Goal: Task Accomplishment & Management: Manage account settings

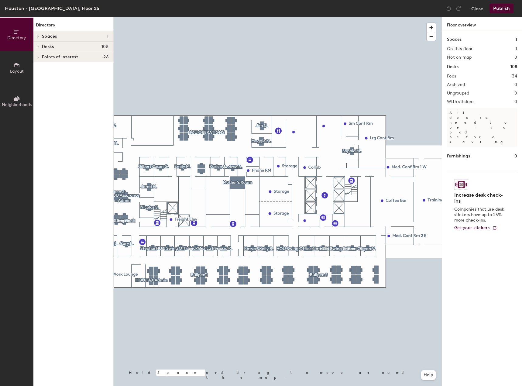
click at [66, 46] on h4 "Desks 108" at bounding box center [75, 46] width 67 height 5
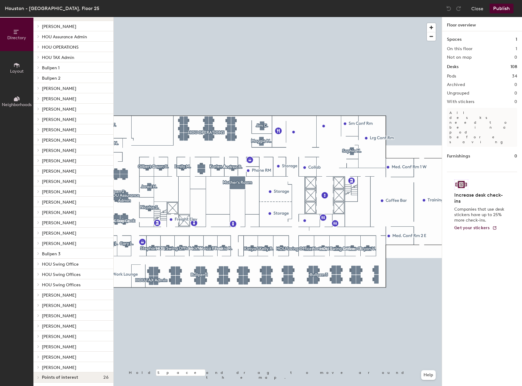
scroll to position [33, 0]
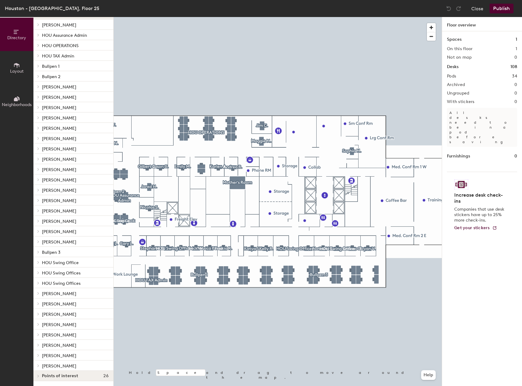
click at [68, 253] on p "Bullpen 3" at bounding box center [75, 252] width 67 height 8
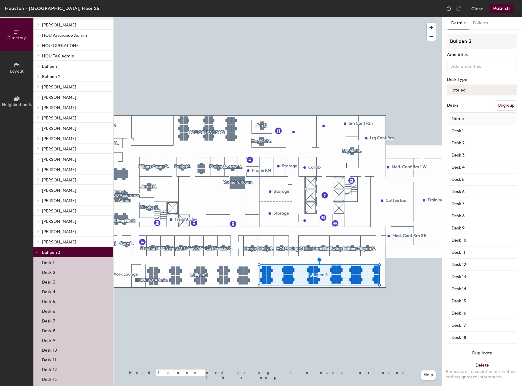
click at [68, 252] on p "Bullpen 3" at bounding box center [75, 252] width 67 height 8
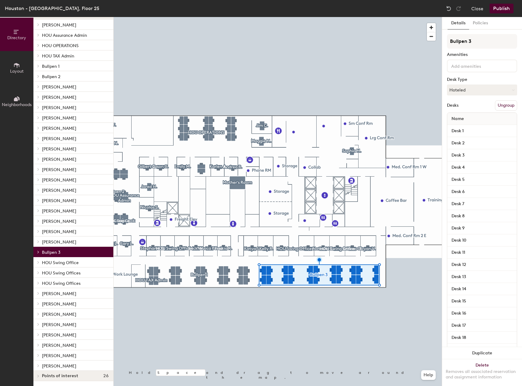
click at [58, 234] on p "[PERSON_NAME]" at bounding box center [75, 231] width 67 height 8
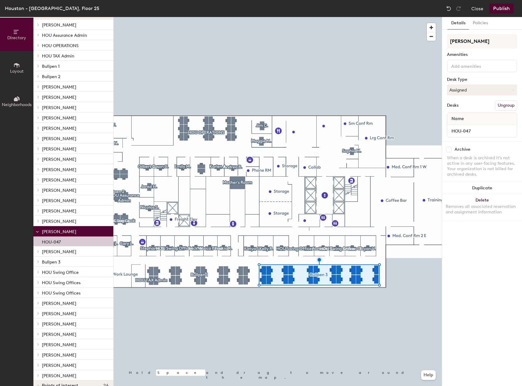
click at [60, 232] on span "[PERSON_NAME]" at bounding box center [59, 231] width 34 height 5
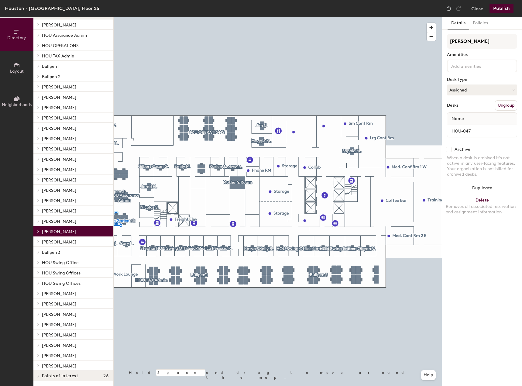
click at [62, 245] on p "[PERSON_NAME]" at bounding box center [75, 242] width 67 height 8
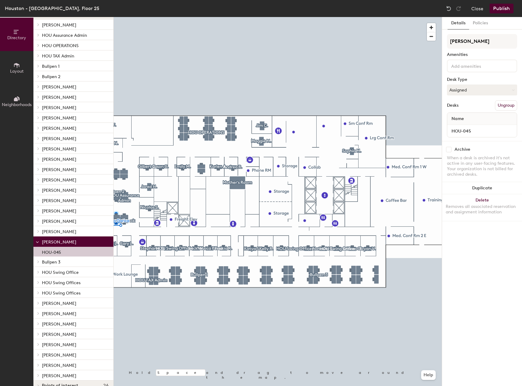
click at [64, 244] on span "[PERSON_NAME]" at bounding box center [59, 241] width 34 height 5
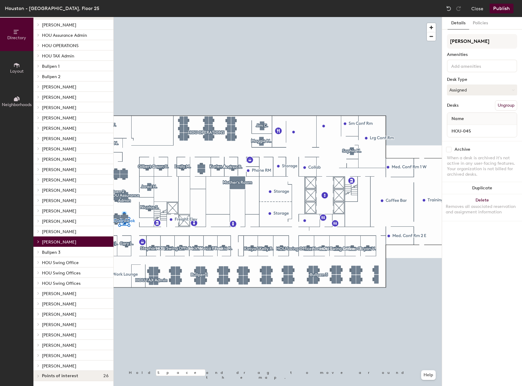
click at [66, 363] on span "[PERSON_NAME]" at bounding box center [59, 365] width 34 height 5
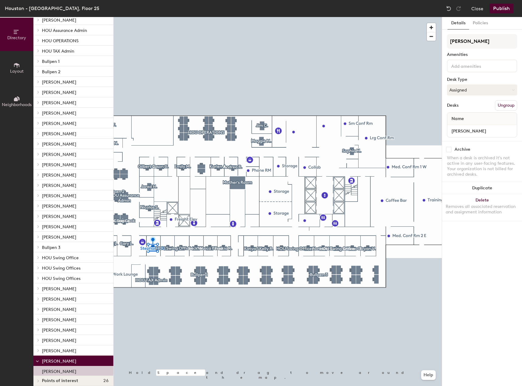
scroll to position [42, 0]
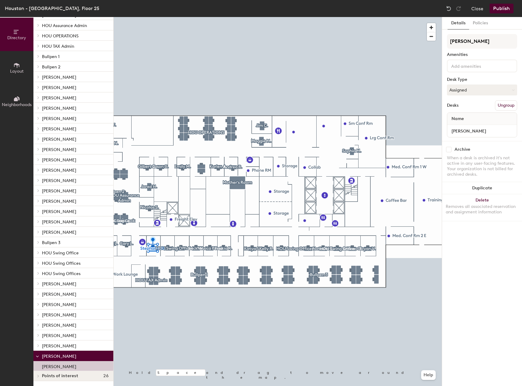
click at [50, 343] on span "[PERSON_NAME]" at bounding box center [59, 345] width 34 height 5
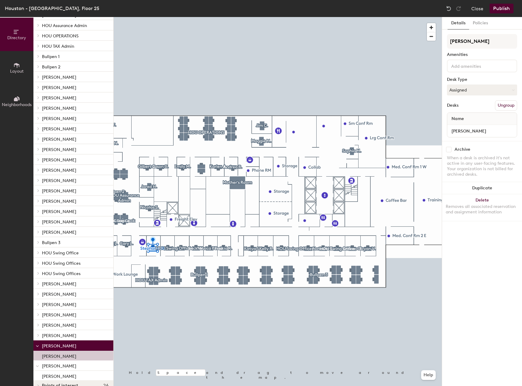
click at [57, 337] on span "[PERSON_NAME]" at bounding box center [59, 335] width 34 height 5
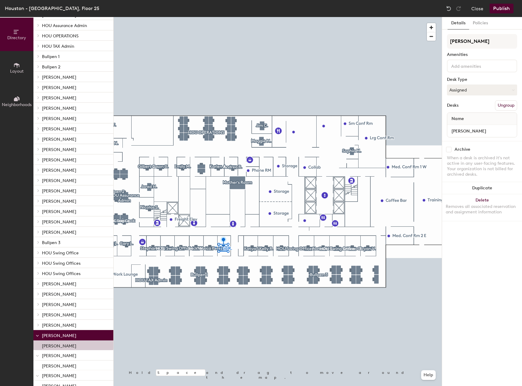
click at [61, 328] on p "[PERSON_NAME]" at bounding box center [75, 325] width 67 height 8
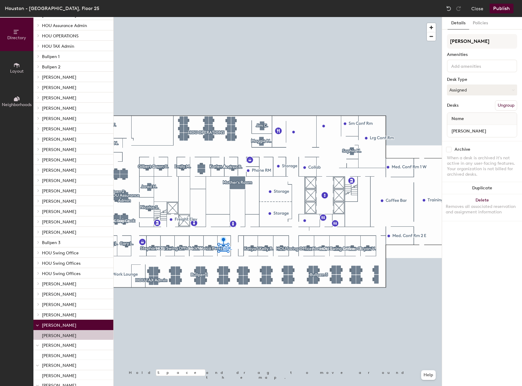
click at [63, 319] on div "[PERSON_NAME]" at bounding box center [73, 314] width 80 height 10
click at [64, 312] on p "[PERSON_NAME]" at bounding box center [75, 315] width 67 height 8
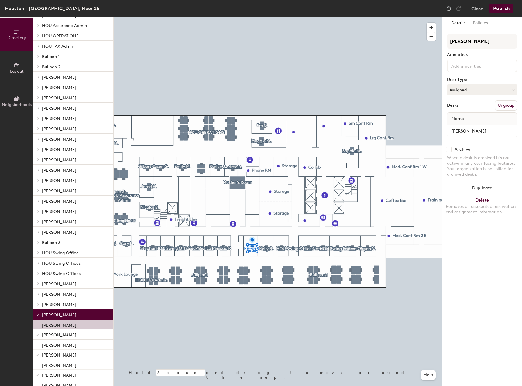
click at [66, 306] on p "[PERSON_NAME]" at bounding box center [75, 304] width 67 height 8
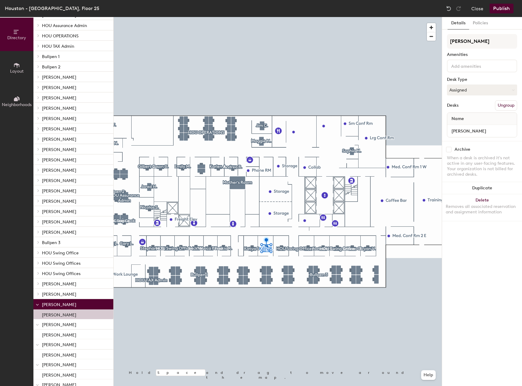
click at [66, 298] on div "[PERSON_NAME]" at bounding box center [73, 294] width 80 height 10
click at [67, 295] on p "[PERSON_NAME]" at bounding box center [75, 294] width 67 height 8
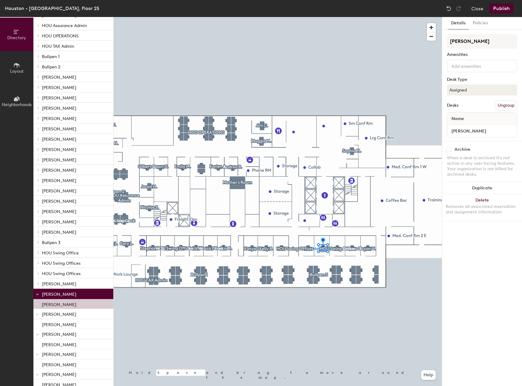
click at [67, 286] on p "[PERSON_NAME]" at bounding box center [75, 284] width 67 height 8
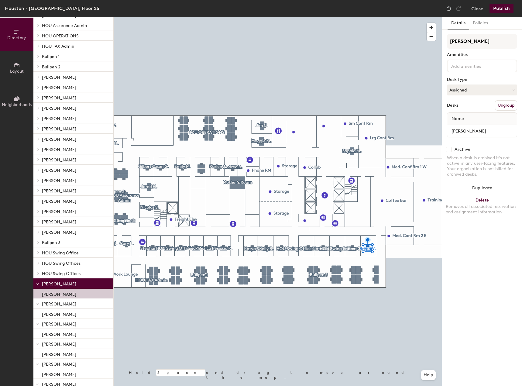
click at [67, 275] on span "HOU Swing Offices" at bounding box center [61, 273] width 39 height 5
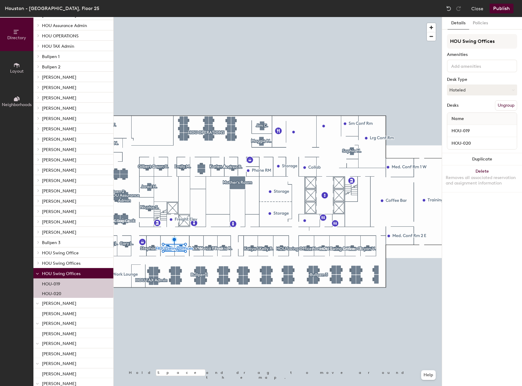
click at [68, 264] on span "HOU Swing Offices" at bounding box center [61, 263] width 39 height 5
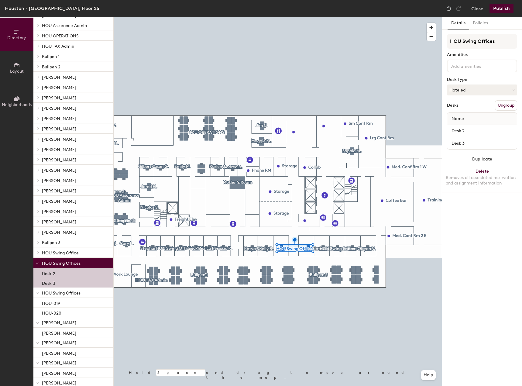
click at [69, 252] on span "HOU Swing Office" at bounding box center [60, 252] width 37 height 5
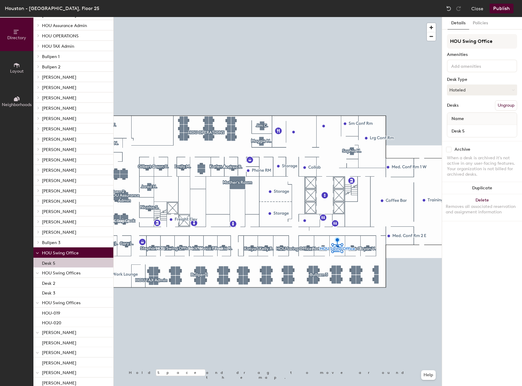
click at [69, 242] on p "Bullpen 3" at bounding box center [75, 242] width 67 height 8
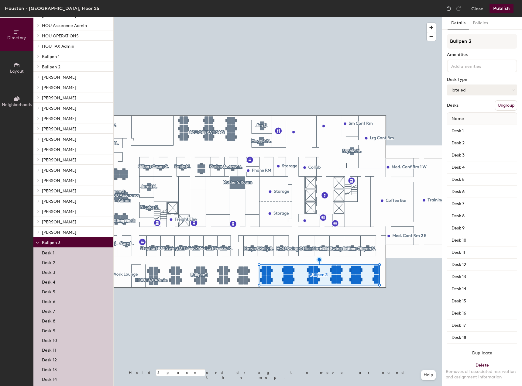
click at [69, 231] on p "[PERSON_NAME]" at bounding box center [75, 232] width 67 height 8
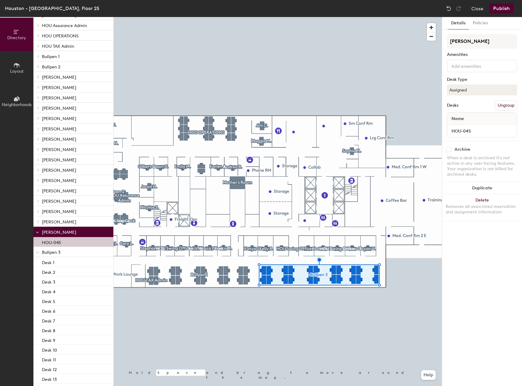
click at [70, 223] on p "[PERSON_NAME]" at bounding box center [75, 222] width 67 height 8
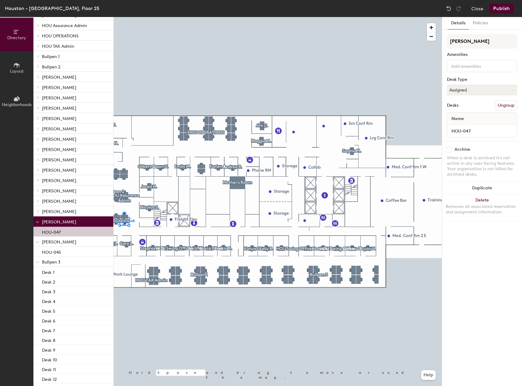
click at [72, 214] on p "[PERSON_NAME]" at bounding box center [75, 211] width 67 height 8
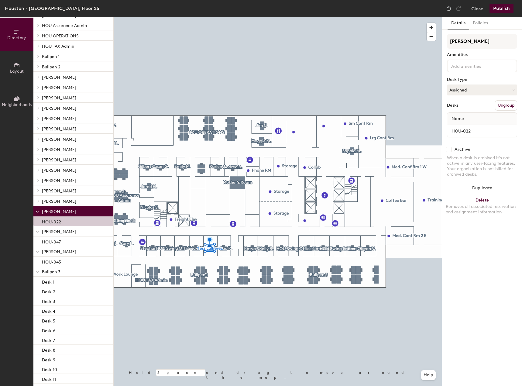
click at [75, 200] on p "[PERSON_NAME]" at bounding box center [75, 201] width 67 height 8
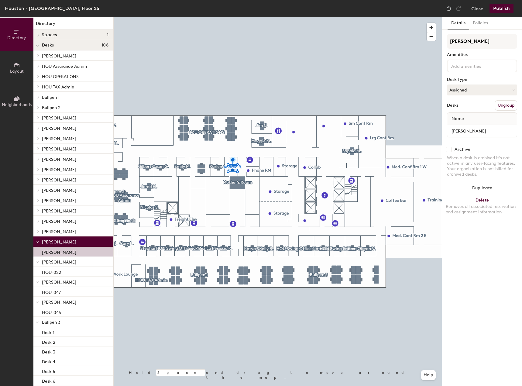
scroll to position [0, 0]
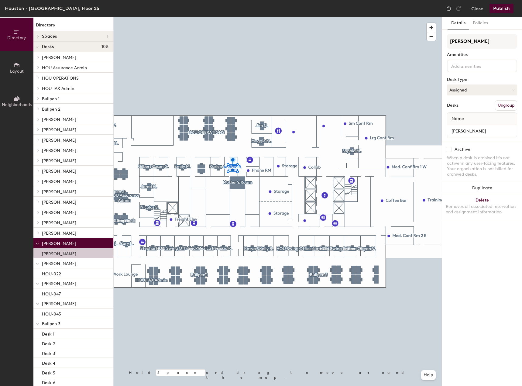
click at [60, 233] on p "[PERSON_NAME]" at bounding box center [75, 233] width 67 height 8
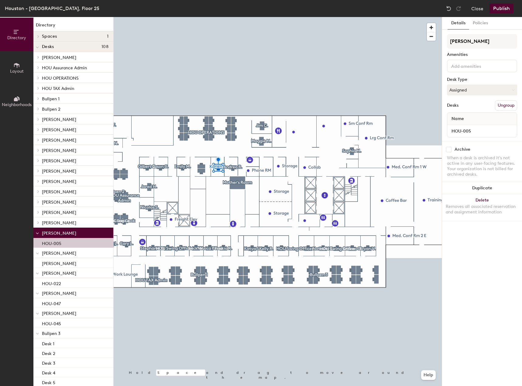
click at [61, 220] on p "[PERSON_NAME]" at bounding box center [75, 222] width 67 height 8
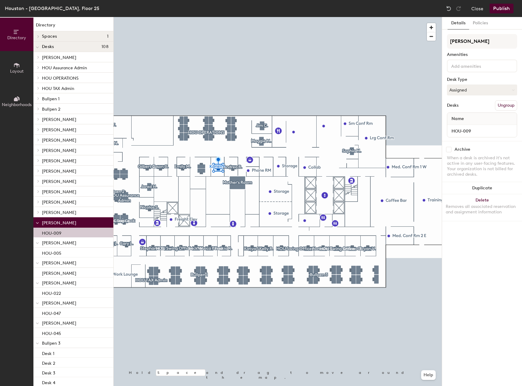
click at [67, 210] on p "[PERSON_NAME]" at bounding box center [75, 212] width 67 height 8
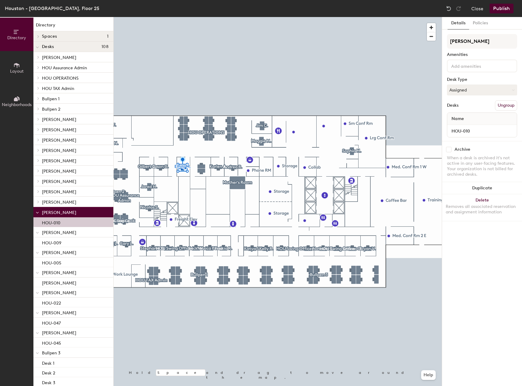
click at [69, 200] on p "[PERSON_NAME]" at bounding box center [75, 202] width 67 height 8
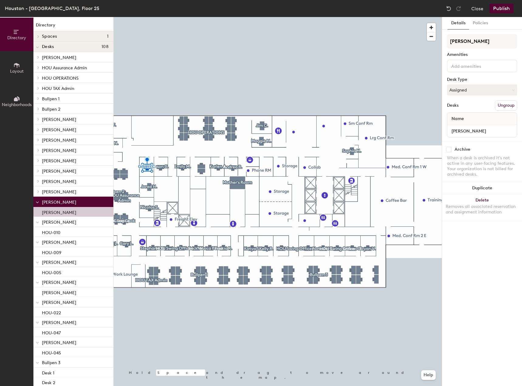
click at [68, 112] on p "Bullpen 2" at bounding box center [75, 109] width 67 height 8
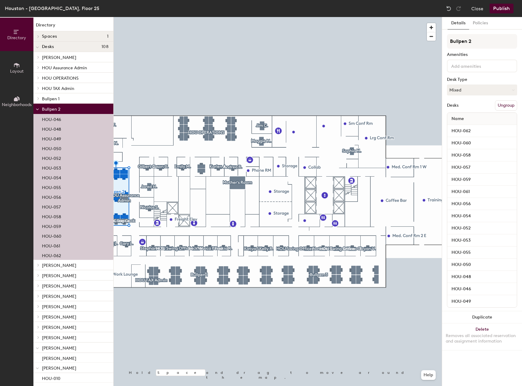
click at [69, 96] on p "Bullpen 1" at bounding box center [75, 98] width 67 height 8
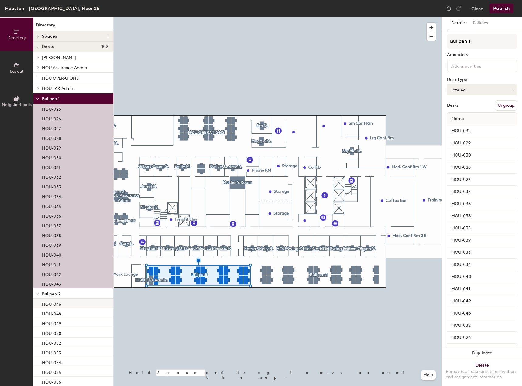
click at [49, 304] on p "HOU-046" at bounding box center [51, 303] width 19 height 7
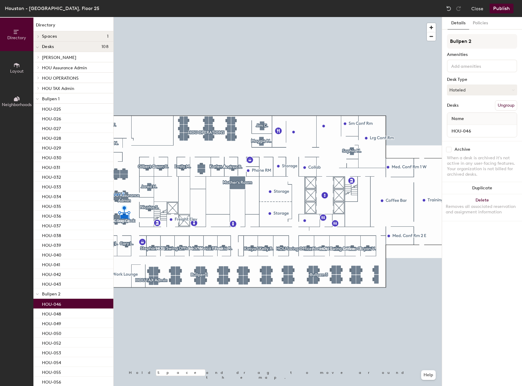
click at [65, 89] on span "HOU TAX Admin" at bounding box center [58, 88] width 32 height 5
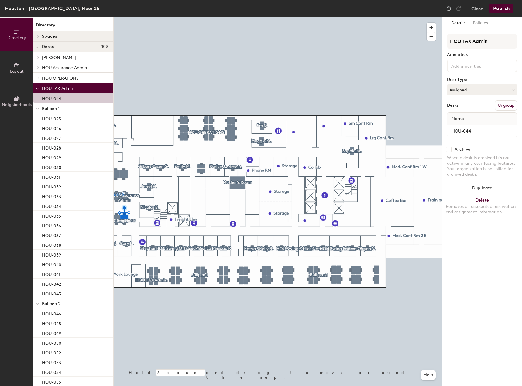
click at [69, 78] on span "HOU OPERATIONS" at bounding box center [60, 78] width 37 height 5
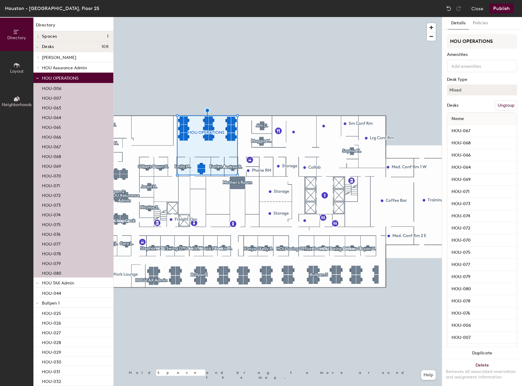
click at [75, 69] on span "HOU Assurance Admin" at bounding box center [64, 67] width 45 height 5
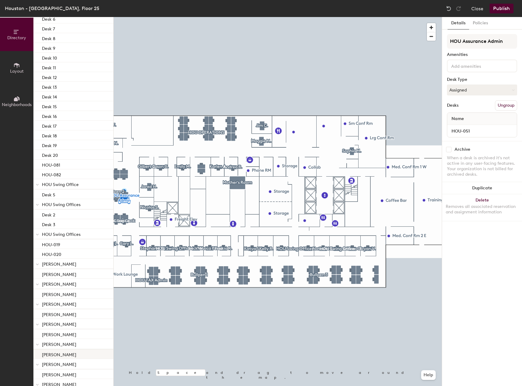
scroll to position [995, 0]
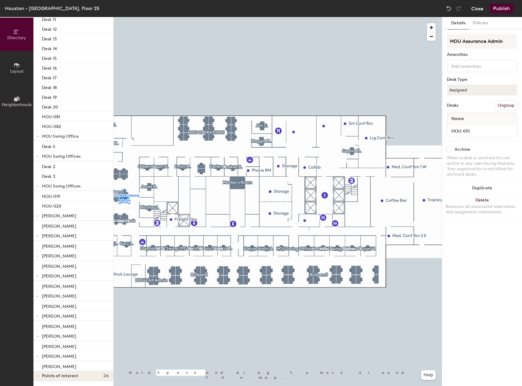
click at [479, 8] on button "Close" at bounding box center [477, 9] width 12 height 10
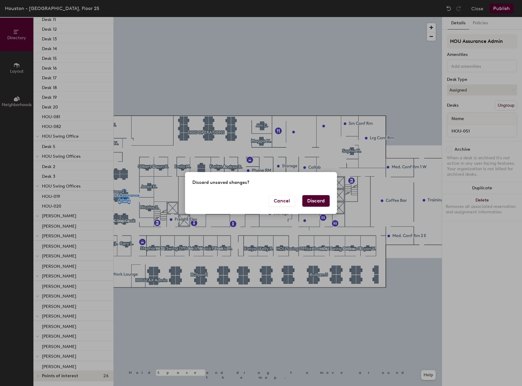
click at [324, 201] on button "Discard" at bounding box center [315, 201] width 27 height 12
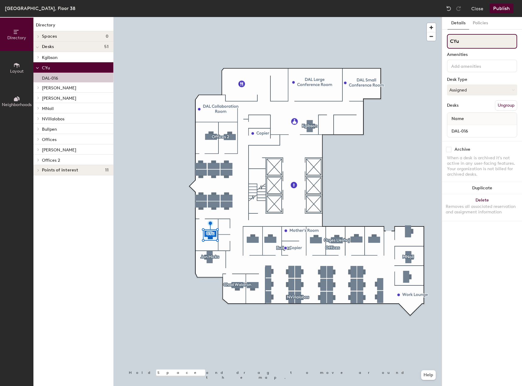
click at [324, 28] on div "Directory Layout Neighborhoods Directory Spaces 0 Desks 51 Kgibson DAL-001 CYu …" at bounding box center [261, 201] width 522 height 369
type input "DAL Partner Swing"
click at [505, 8] on button "Publish" at bounding box center [502, 9] width 24 height 10
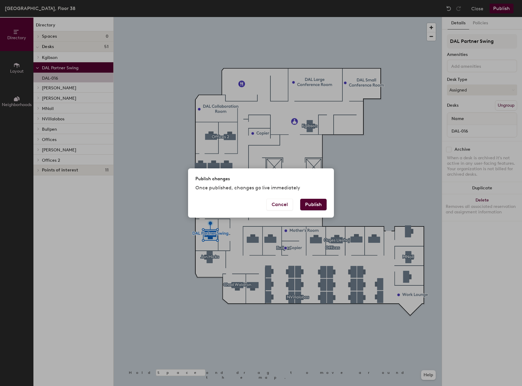
click at [314, 202] on button "Publish" at bounding box center [313, 205] width 26 height 12
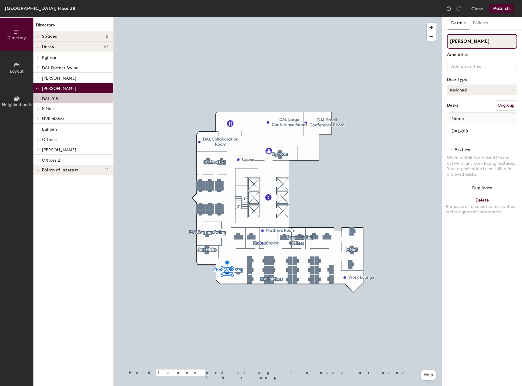
click at [335, 44] on div "Directory Layout Neighborhoods Directory Spaces 0 Desks 51 Kgibson DAL-001 DAL …" at bounding box center [261, 201] width 522 height 369
type input "DAL Partner Swing"
click at [504, 9] on button "Publish" at bounding box center [502, 9] width 24 height 10
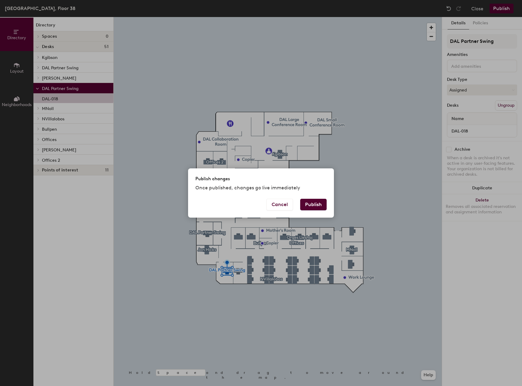
click at [311, 205] on button "Publish" at bounding box center [313, 205] width 26 height 12
